Goal: Information Seeking & Learning: Learn about a topic

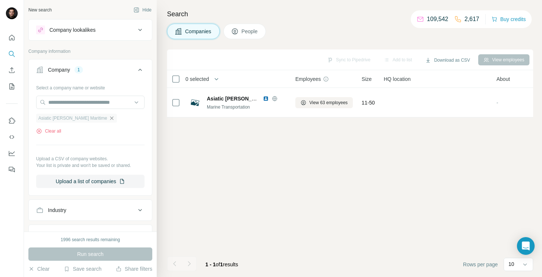
click at [109, 117] on icon "button" at bounding box center [112, 118] width 6 height 6
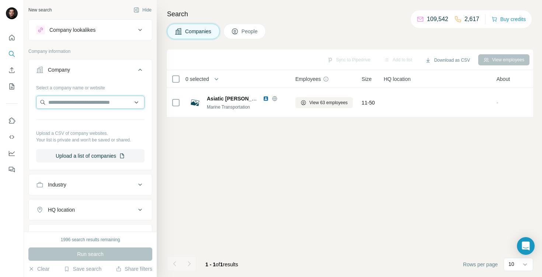
click at [76, 102] on input "text" at bounding box center [90, 102] width 108 height 13
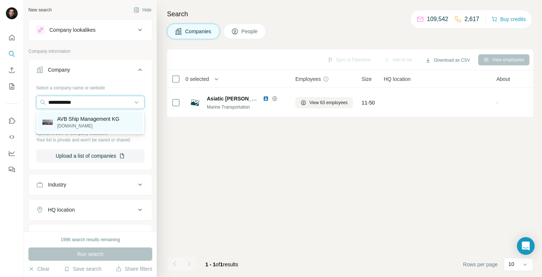
type input "**********"
click at [90, 124] on p "[DOMAIN_NAME]" at bounding box center [88, 126] width 62 height 7
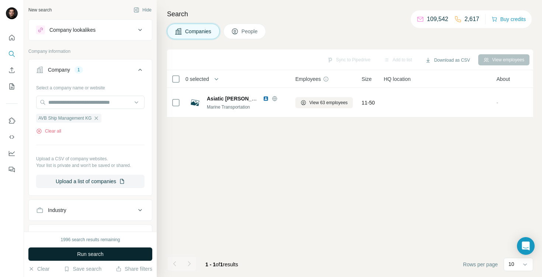
click at [106, 249] on button "Run search" at bounding box center [90, 253] width 124 height 13
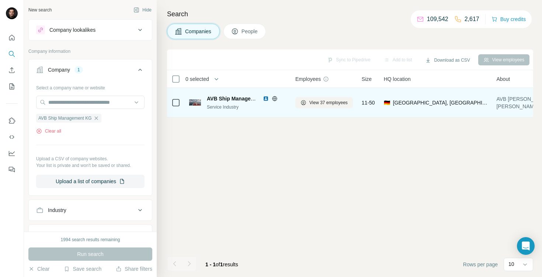
click at [266, 98] on img at bounding box center [266, 99] width 6 height 6
click at [325, 107] on button "View 37 employees" at bounding box center [325, 102] width 58 height 11
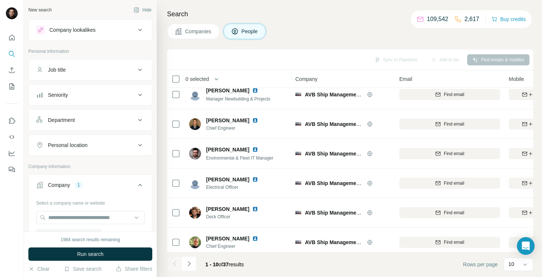
scroll to position [131, 0]
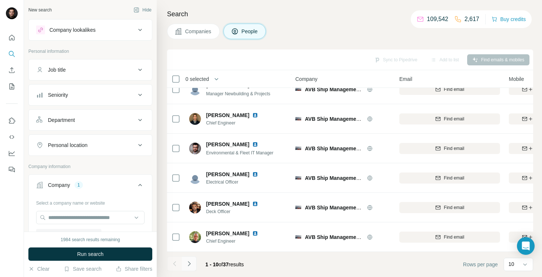
click at [193, 264] on button "Navigate to next page" at bounding box center [189, 263] width 15 height 15
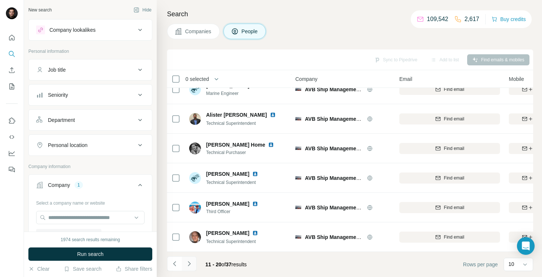
click at [191, 262] on icon "Navigate to next page" at bounding box center [189, 263] width 7 height 7
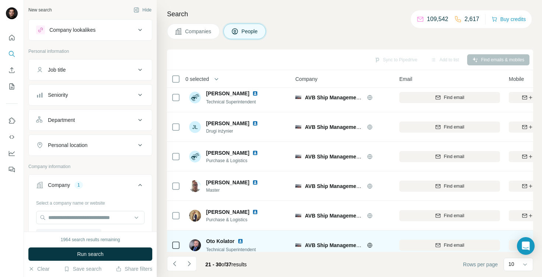
scroll to position [0, 0]
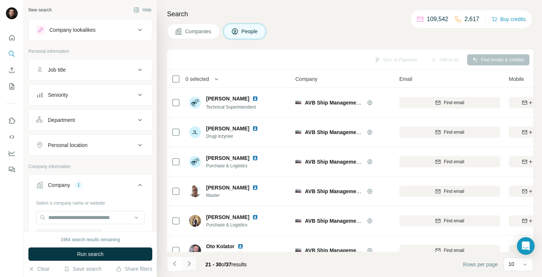
click at [193, 263] on button "Navigate to next page" at bounding box center [189, 263] width 15 height 15
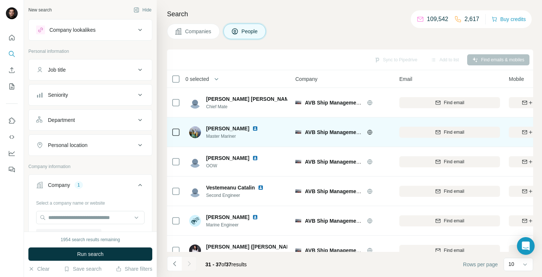
scroll to position [43, 0]
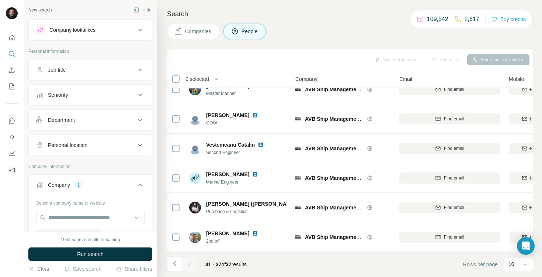
click at [186, 262] on div at bounding box center [189, 263] width 15 height 15
click at [112, 70] on div "Job title" at bounding box center [86, 69] width 100 height 7
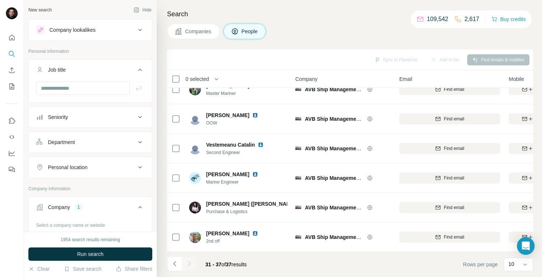
click at [126, 70] on div "Job title" at bounding box center [86, 69] width 100 height 7
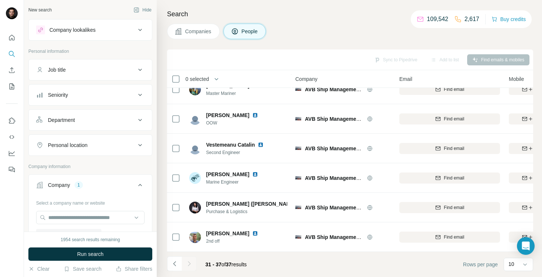
click at [196, 31] on span "Companies" at bounding box center [198, 31] width 27 height 7
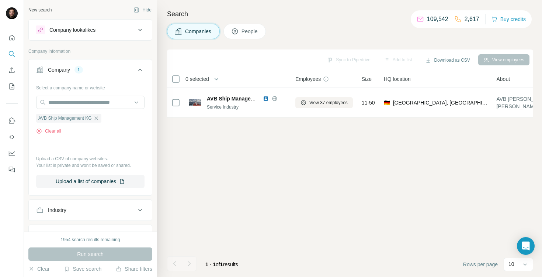
scroll to position [0, 0]
click at [99, 118] on icon "button" at bounding box center [96, 118] width 6 height 6
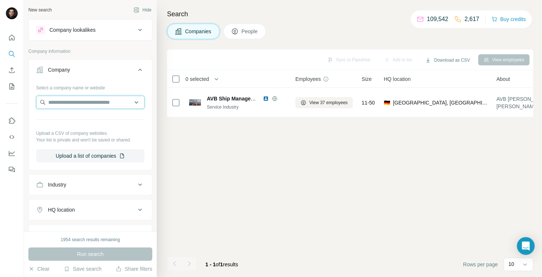
click at [76, 104] on input "text" at bounding box center [90, 102] width 108 height 13
paste input "**********"
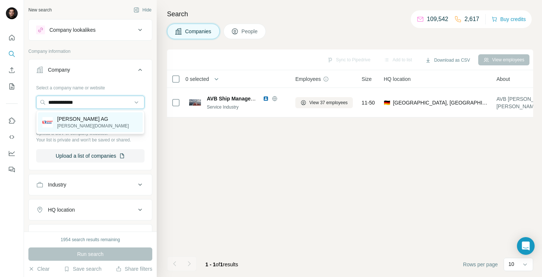
type input "**********"
click at [91, 122] on p "[PERSON_NAME] AG" at bounding box center [93, 118] width 72 height 7
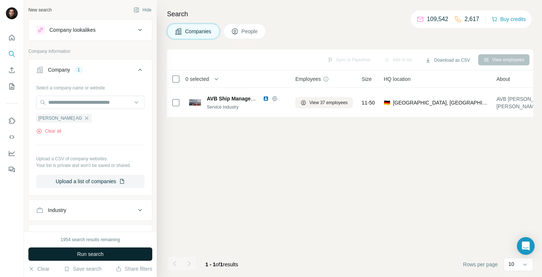
click at [96, 251] on span "Run search" at bounding box center [90, 253] width 27 height 7
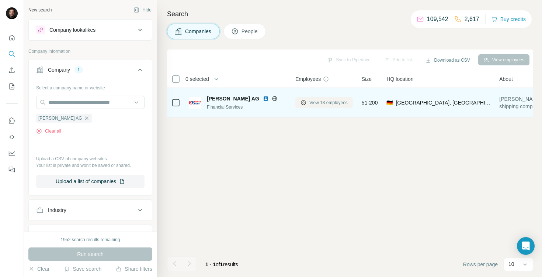
click at [333, 101] on span "View 13 employees" at bounding box center [329, 102] width 38 height 7
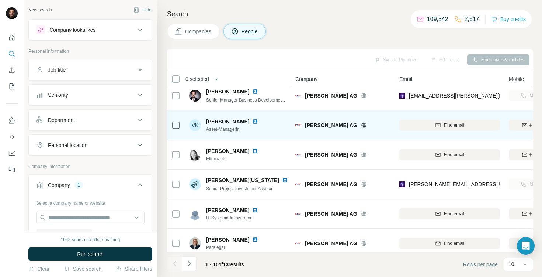
scroll to position [131, 0]
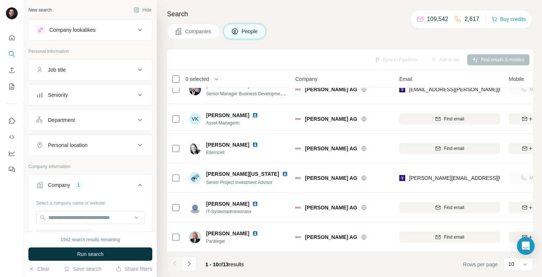
click at [191, 265] on icon "Navigate to next page" at bounding box center [189, 263] width 7 height 7
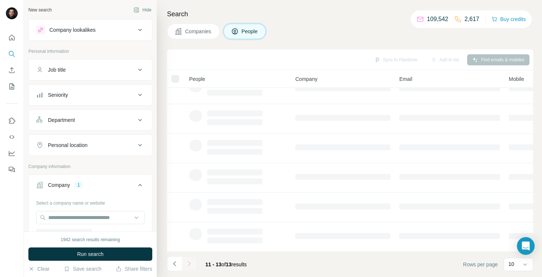
scroll to position [0, 0]
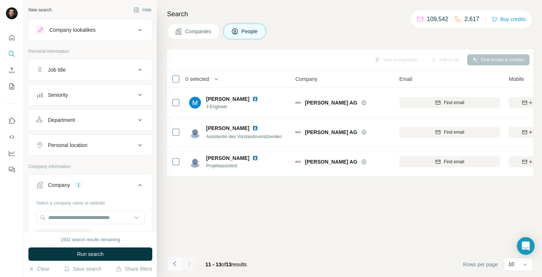
click at [173, 265] on icon "Navigate to previous page" at bounding box center [174, 263] width 7 height 7
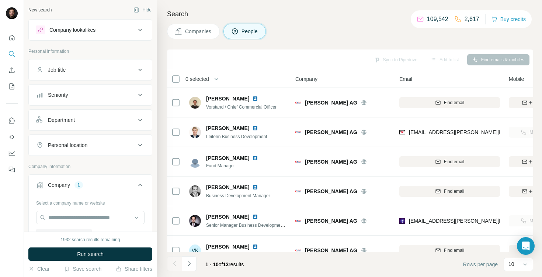
click at [205, 24] on button "Companies" at bounding box center [193, 31] width 53 height 15
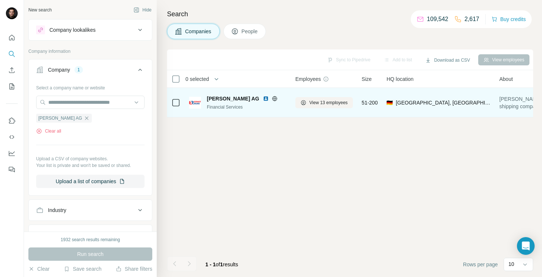
click at [263, 98] on img at bounding box center [266, 99] width 6 height 6
